Goal: Transaction & Acquisition: Obtain resource

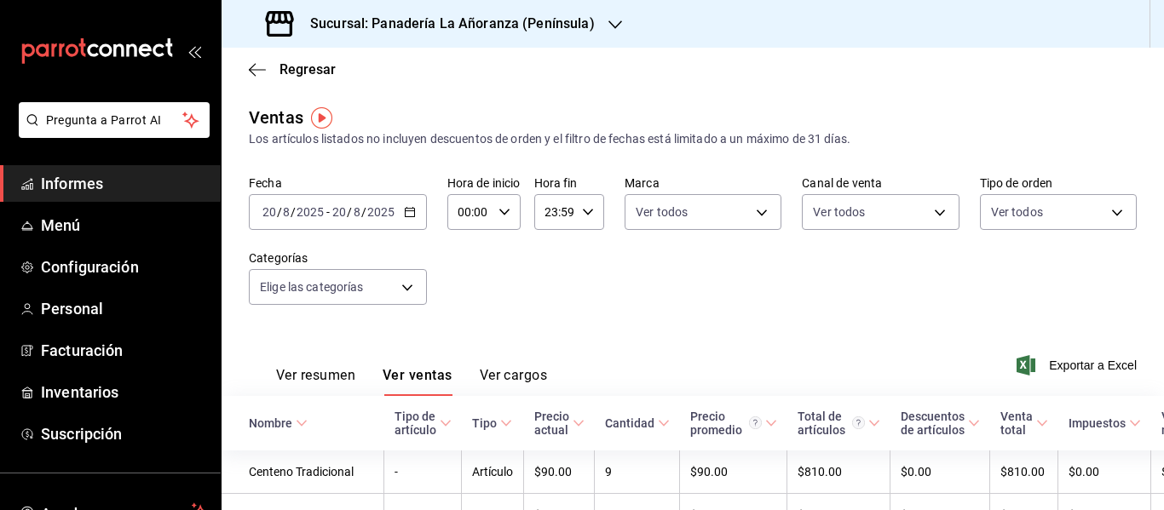
click at [608, 21] on icon "button" at bounding box center [615, 25] width 14 height 14
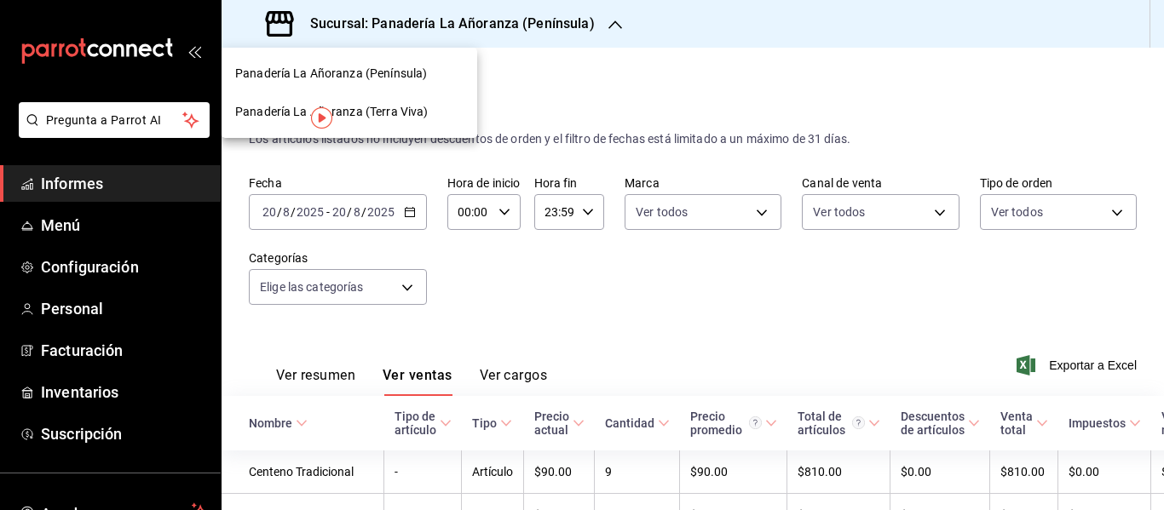
click at [422, 107] on font "Panadería La Añoranza (Terra Viva)" at bounding box center [331, 112] width 193 height 14
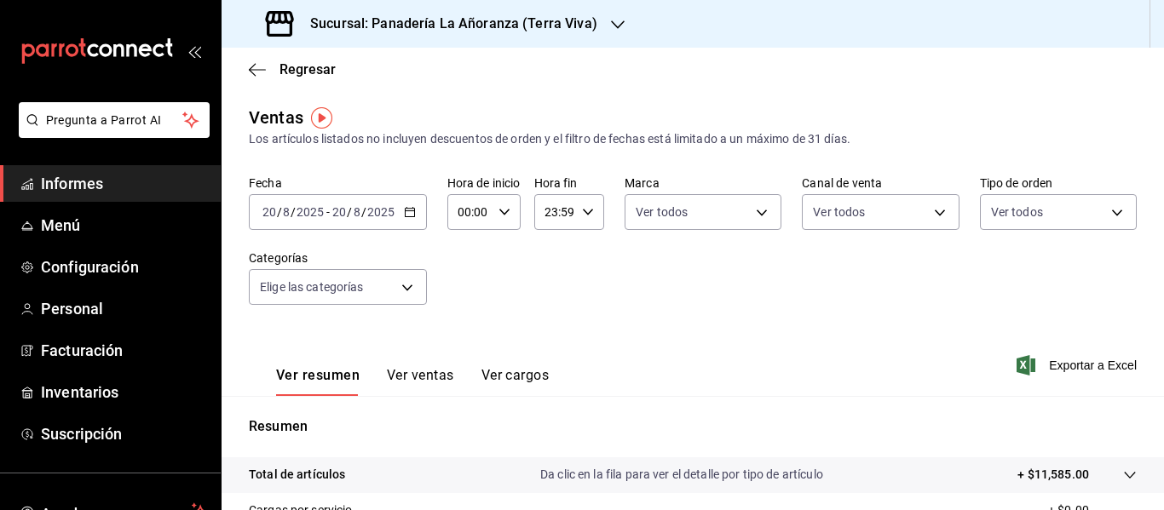
click at [416, 215] on div "[DATE] [DATE] - [DATE] [DATE]" at bounding box center [338, 212] width 178 height 36
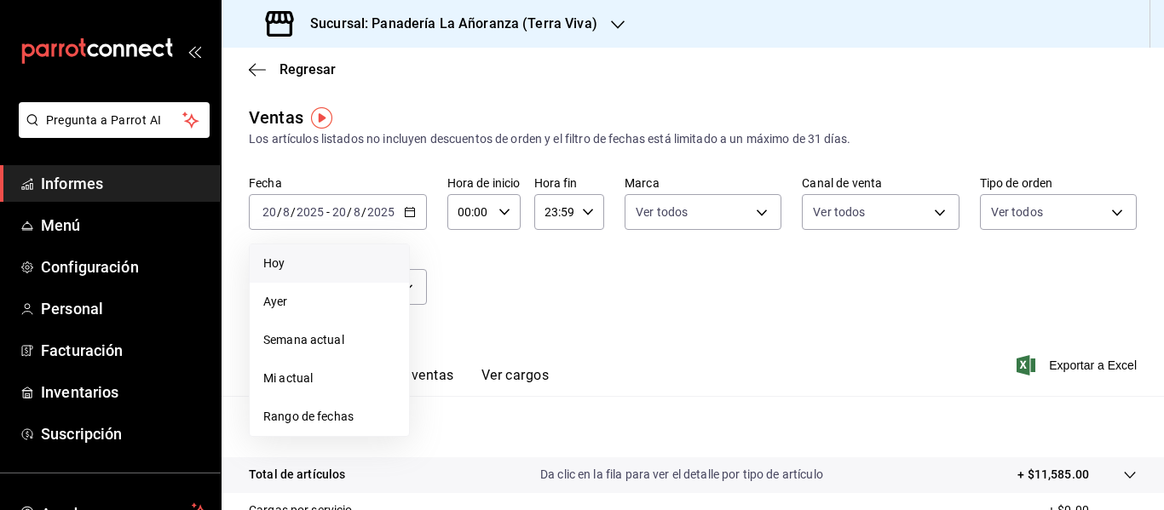
click at [331, 259] on span "Hoy" at bounding box center [329, 264] width 132 height 18
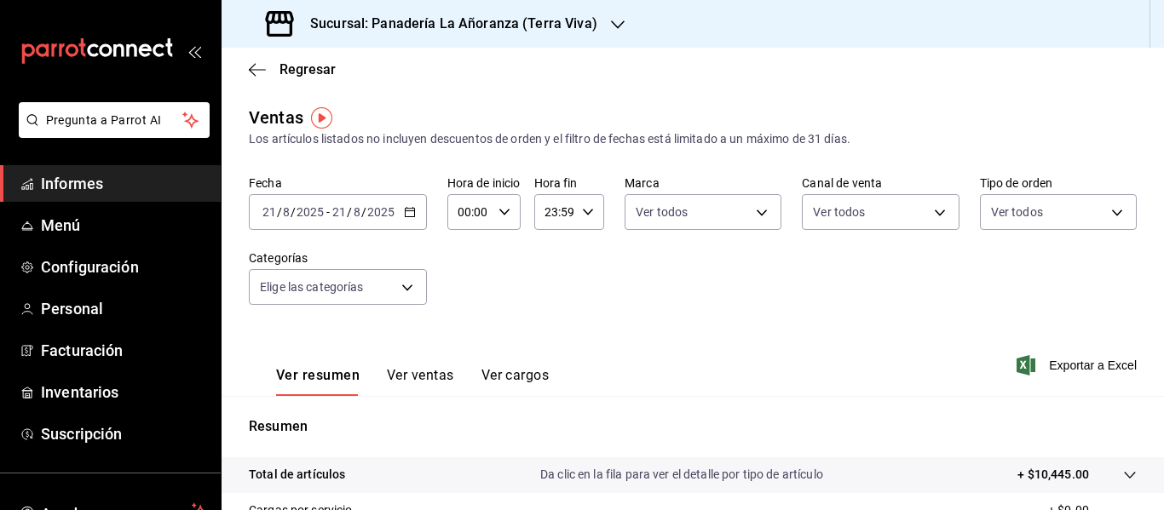
click at [414, 370] on font "Ver ventas" at bounding box center [420, 375] width 67 height 16
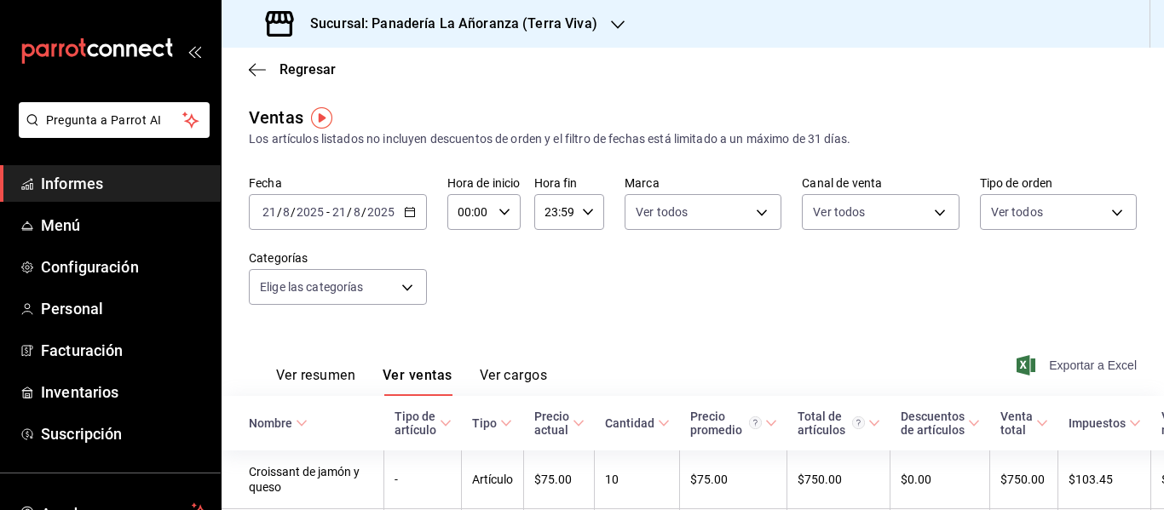
click at [1049, 365] on font "Exportar a Excel" at bounding box center [1093, 366] width 88 height 14
click at [611, 27] on icon "button" at bounding box center [618, 25] width 14 height 14
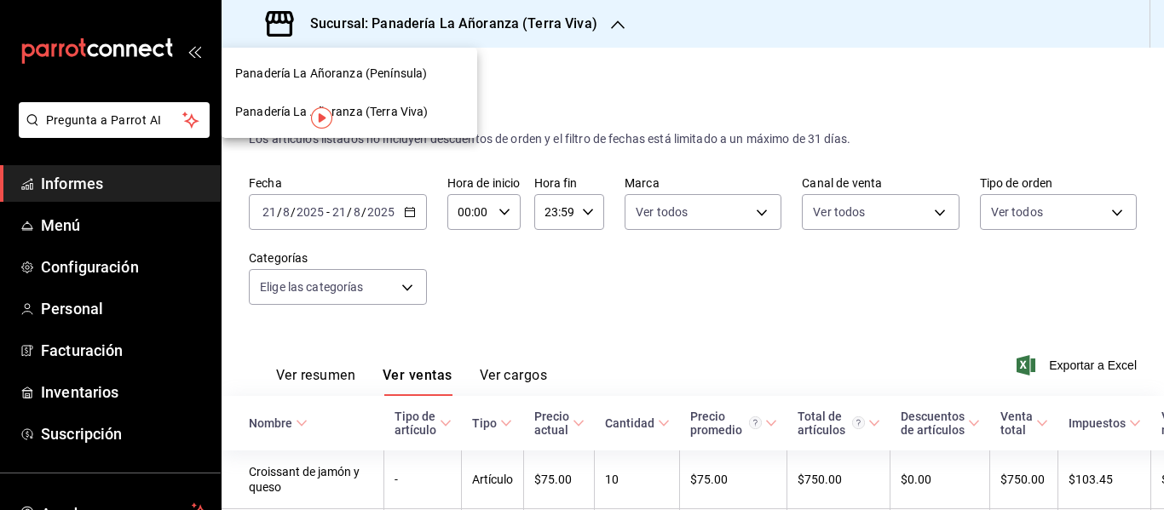
click at [432, 66] on div "Panadería La Añoranza (Península)" at bounding box center [349, 74] width 228 height 18
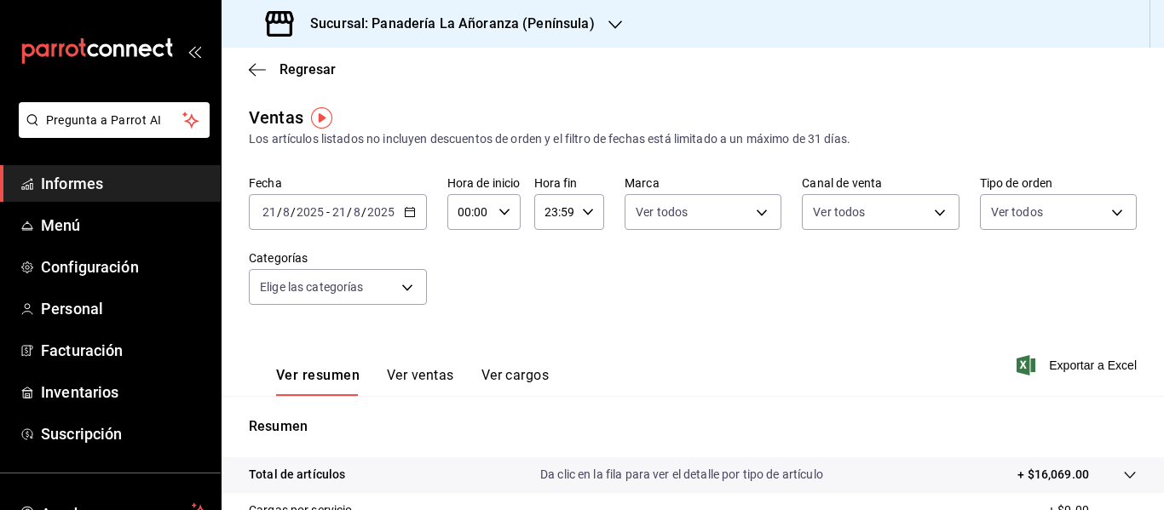
click at [426, 370] on font "Ver ventas" at bounding box center [420, 375] width 67 height 16
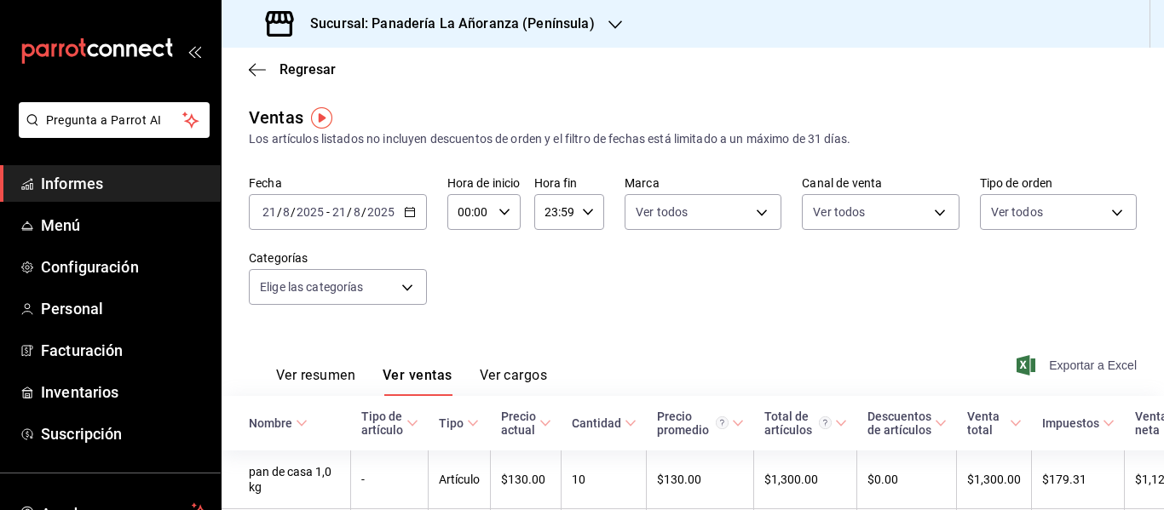
click at [1055, 359] on font "Exportar a Excel" at bounding box center [1093, 366] width 88 height 14
